Goal: Check status: Check status

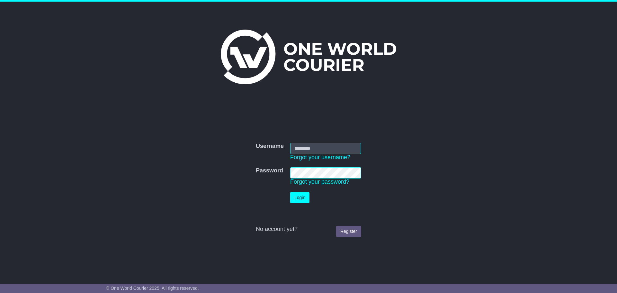
type input "**********"
click at [301, 198] on button "Login" at bounding box center [299, 197] width 19 height 11
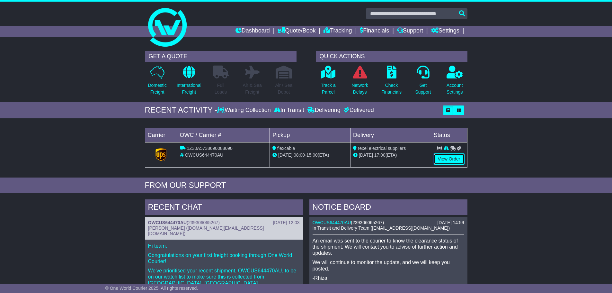
click at [436, 157] on link "View Order" at bounding box center [449, 158] width 31 height 11
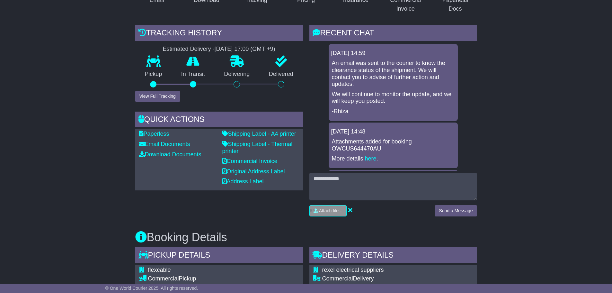
scroll to position [128, 0]
